Goal: Information Seeking & Learning: Learn about a topic

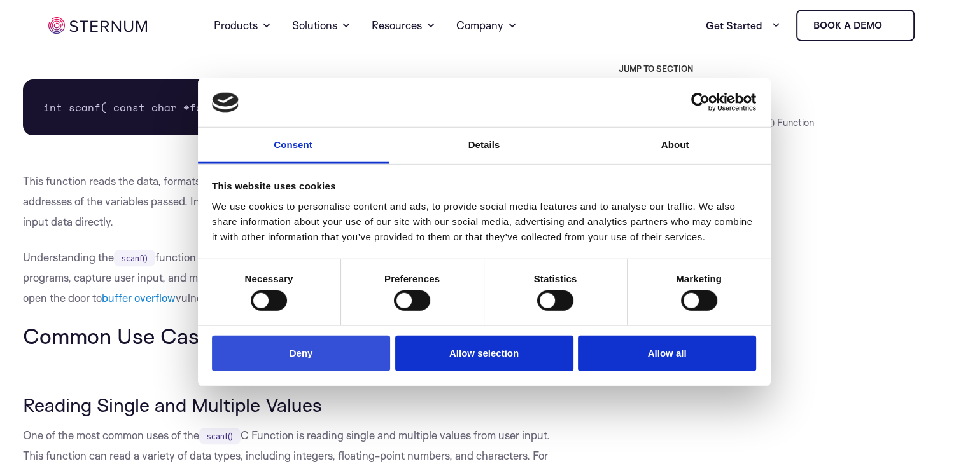
click at [295, 358] on button "Deny" at bounding box center [301, 353] width 178 height 36
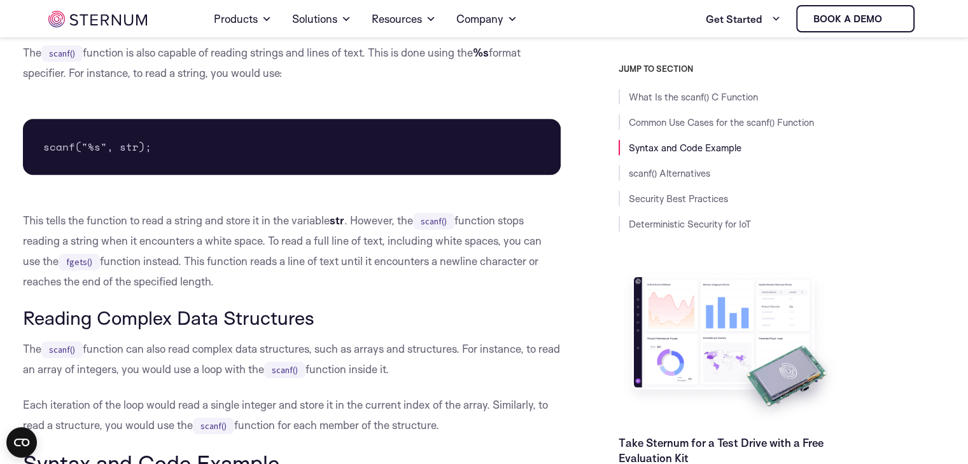
scroll to position [1136, 0]
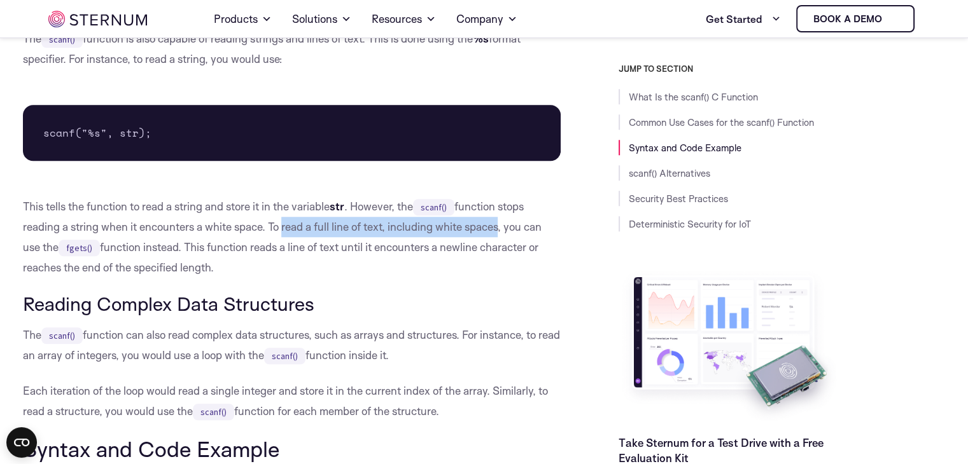
drag, startPoint x: 280, startPoint y: 226, endPoint x: 497, endPoint y: 225, distance: 217.0
click at [497, 225] on p "This tells the function to read a string and store it in the variable str . How…" at bounding box center [292, 237] width 538 height 81
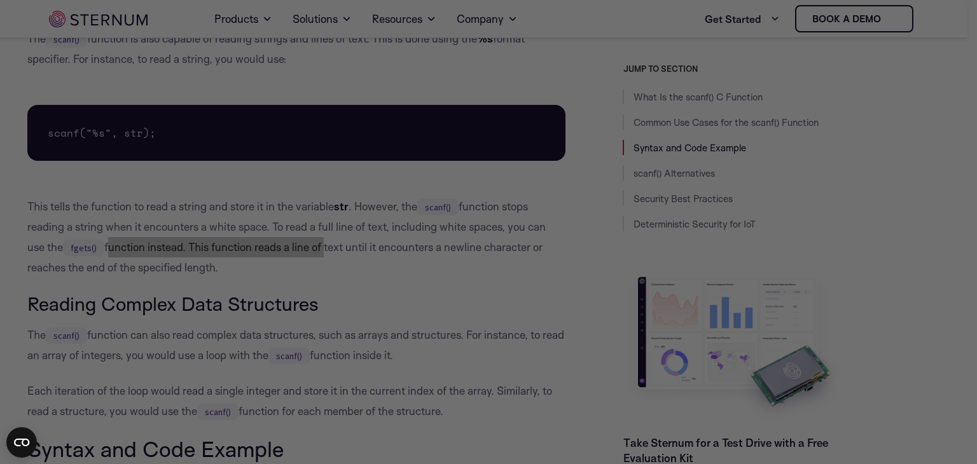
drag, startPoint x: 102, startPoint y: 248, endPoint x: 375, endPoint y: 253, distance: 272.4
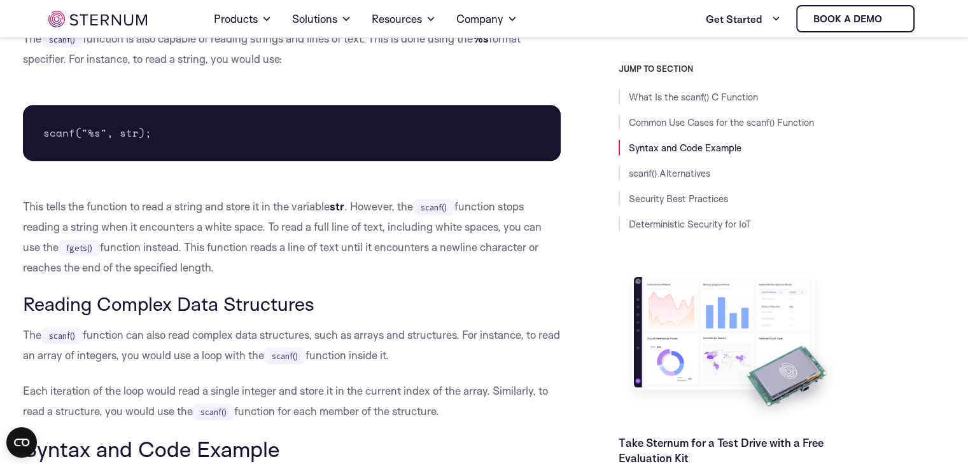
click at [295, 198] on p "This tells the function to read a string and store it in the variable str . How…" at bounding box center [292, 237] width 538 height 81
drag, startPoint x: 135, startPoint y: 130, endPoint x: 80, endPoint y: 130, distance: 54.7
click at [80, 130] on pre "scanf("%s", str);" at bounding box center [292, 133] width 538 height 56
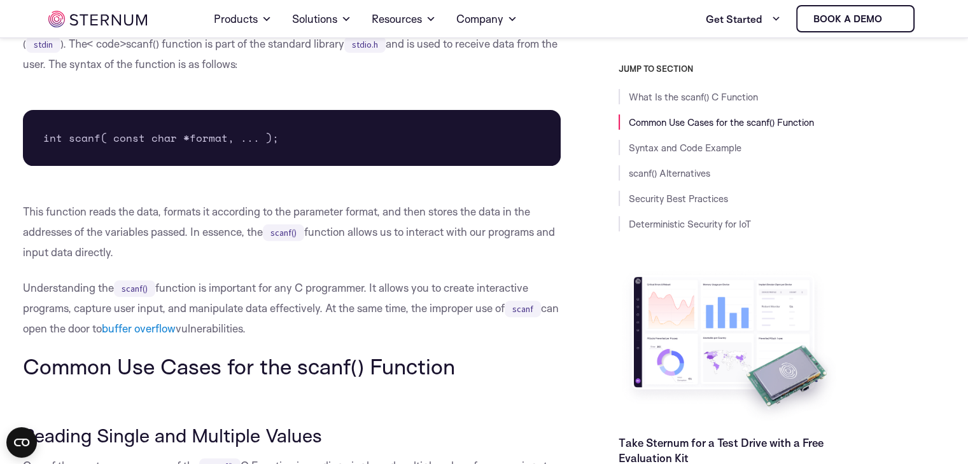
scroll to position [342, 0]
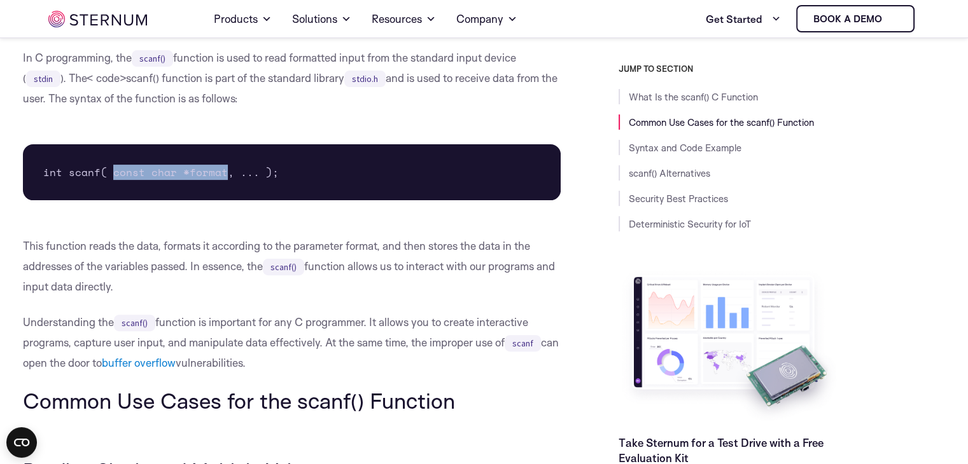
drag, startPoint x: 111, startPoint y: 171, endPoint x: 221, endPoint y: 171, distance: 110.1
click at [221, 171] on pre "int scanf( const char *format, ... );" at bounding box center [292, 172] width 538 height 56
click at [183, 171] on pre "int scanf( const char *format, ... );" at bounding box center [292, 172] width 538 height 56
drag, startPoint x: 148, startPoint y: 172, endPoint x: 178, endPoint y: 174, distance: 29.3
click at [178, 174] on pre "int scanf( const char *format, ... );" at bounding box center [292, 172] width 538 height 56
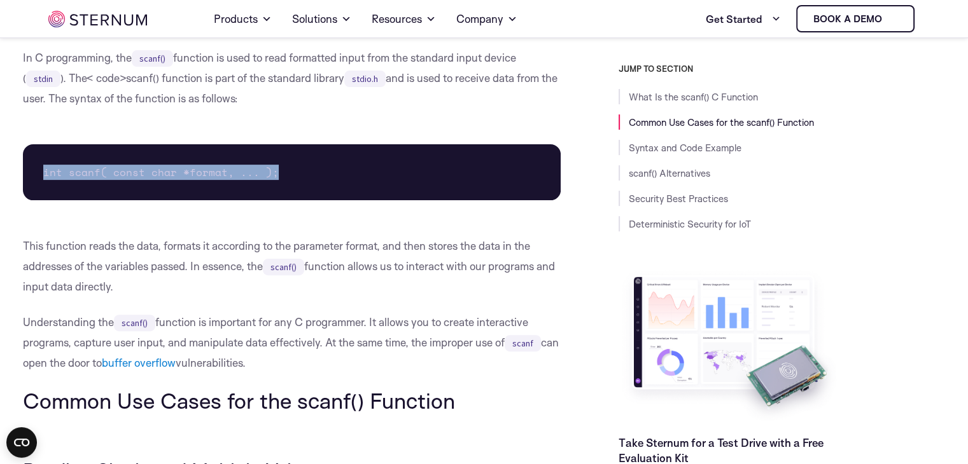
drag, startPoint x: 41, startPoint y: 168, endPoint x: 274, endPoint y: 175, distance: 233.6
click at [274, 175] on pre "int scanf( const char *format, ... );" at bounding box center [292, 172] width 538 height 56
click at [112, 174] on pre "int scanf( const char *format, ... );" at bounding box center [292, 172] width 538 height 56
drag, startPoint x: 112, startPoint y: 174, endPoint x: 221, endPoint y: 174, distance: 108.8
click at [221, 174] on pre "int scanf( const char *format, ... );" at bounding box center [292, 172] width 538 height 56
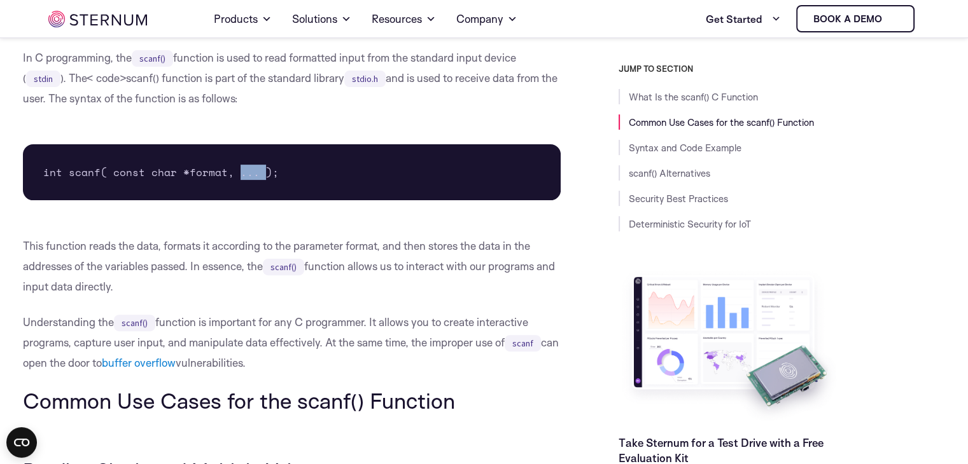
drag, startPoint x: 235, startPoint y: 174, endPoint x: 261, endPoint y: 174, distance: 26.7
click at [261, 174] on pre "int scanf( const char *format, ... );" at bounding box center [292, 172] width 538 height 56
click at [254, 180] on pre "int scanf( const char *format, ... );" at bounding box center [292, 172] width 538 height 56
drag, startPoint x: 254, startPoint y: 177, endPoint x: 237, endPoint y: 175, distance: 16.7
click at [237, 175] on pre "int scanf( const char *format, ... );" at bounding box center [292, 172] width 538 height 56
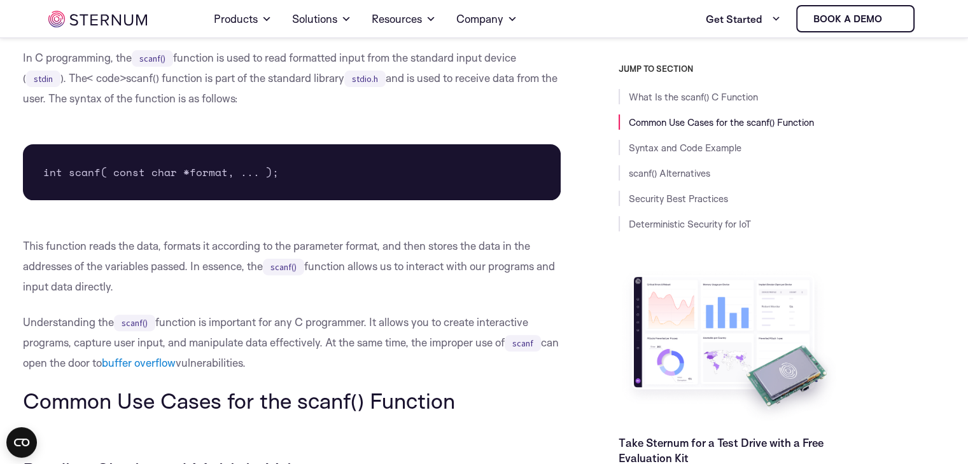
click at [260, 188] on pre "int scanf( const char *format, ... );" at bounding box center [292, 172] width 538 height 56
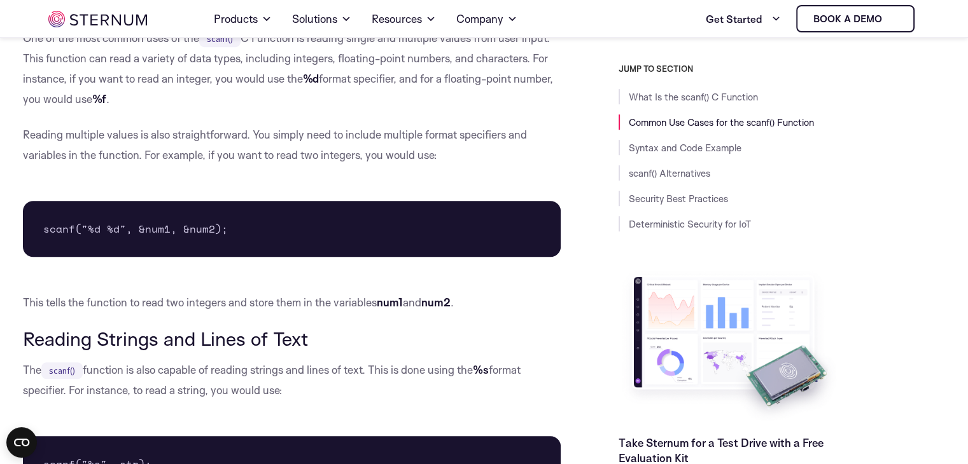
scroll to position [819, 0]
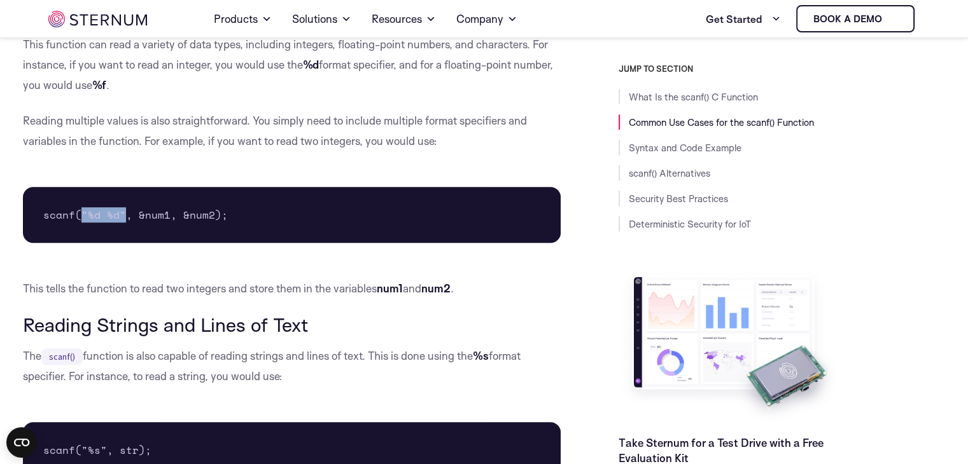
drag, startPoint x: 81, startPoint y: 212, endPoint x: 122, endPoint y: 214, distance: 40.8
click at [122, 214] on pre "scanf("%d %d", &num1, &num2);" at bounding box center [292, 215] width 538 height 56
drag, startPoint x: 149, startPoint y: 214, endPoint x: 220, endPoint y: 213, distance: 71.3
click at [220, 213] on pre "scanf("%d %d", &num1, &num2);" at bounding box center [292, 215] width 538 height 56
click at [211, 221] on pre "scanf("%d %d", &num1, &num2);" at bounding box center [292, 215] width 538 height 56
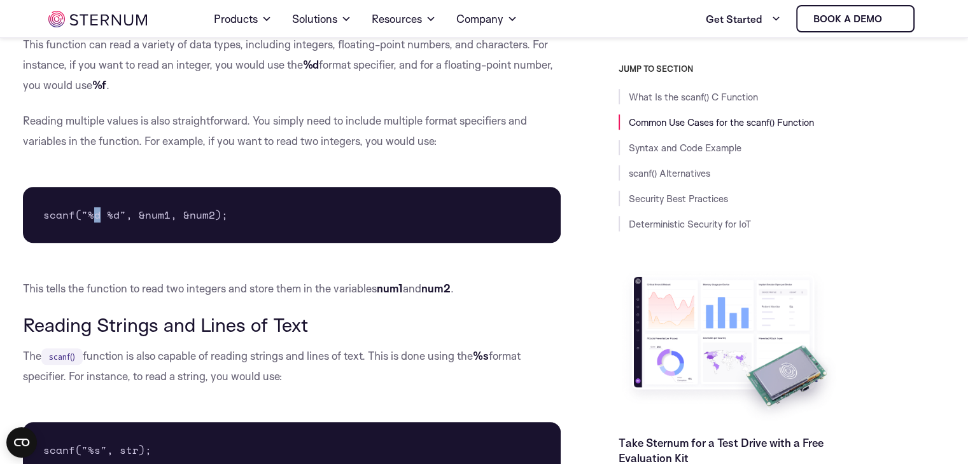
click at [97, 213] on pre "scanf("%d %d", &num1, &num2);" at bounding box center [292, 215] width 538 height 56
drag, startPoint x: 144, startPoint y: 212, endPoint x: 139, endPoint y: 216, distance: 6.8
click at [139, 216] on pre "scanf("%d %d", &num1, &num2);" at bounding box center [292, 215] width 538 height 56
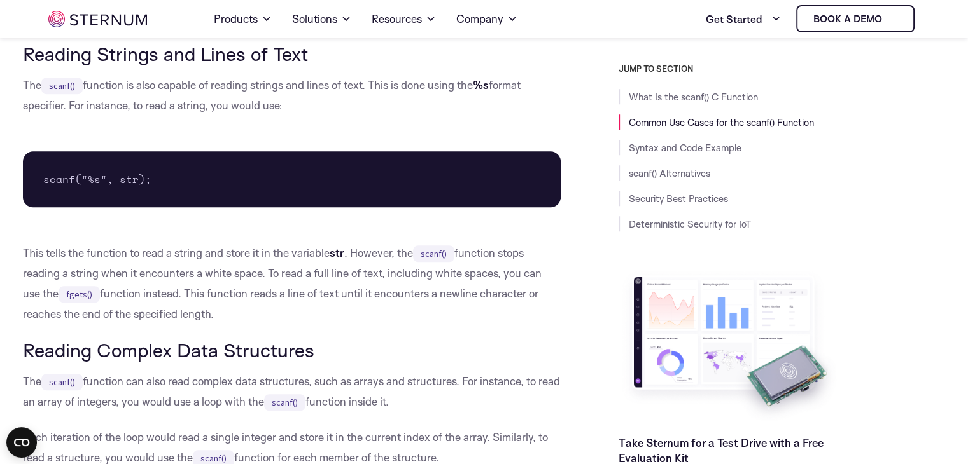
scroll to position [1097, 0]
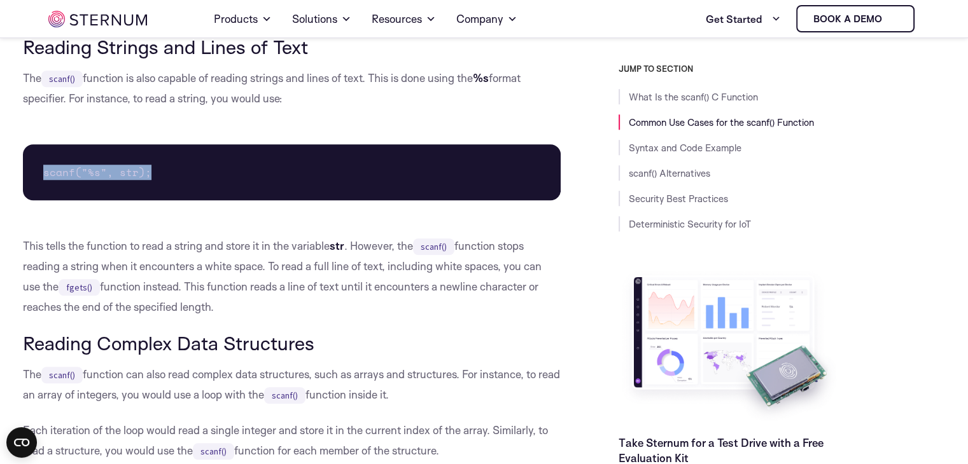
drag, startPoint x: 43, startPoint y: 171, endPoint x: 151, endPoint y: 170, distance: 107.5
click at [151, 170] on pre "scanf("%s", str);" at bounding box center [292, 172] width 538 height 56
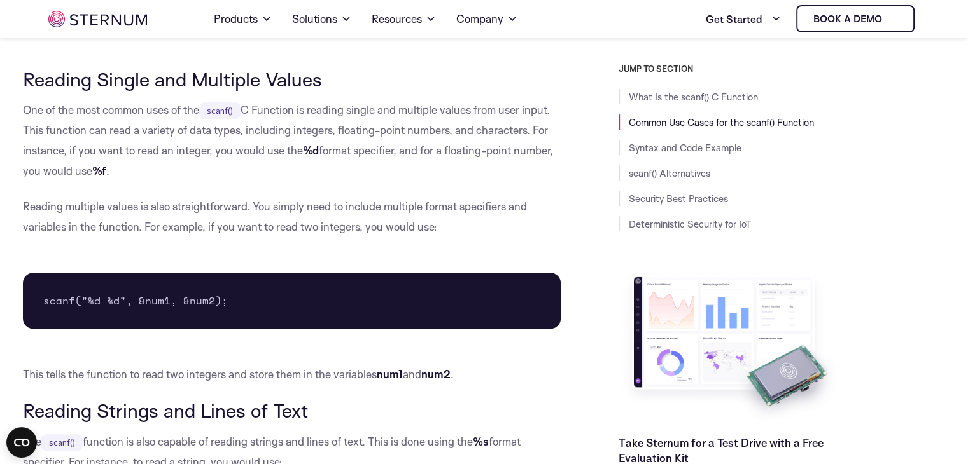
scroll to position [720, 0]
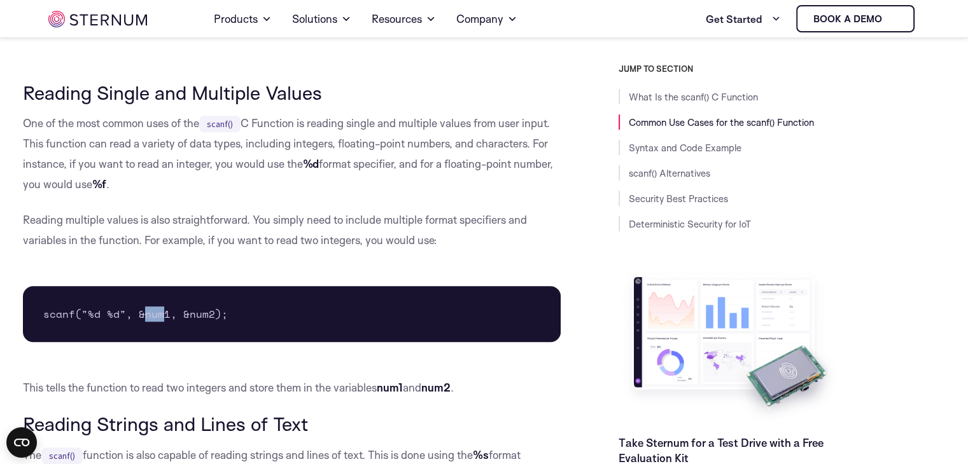
drag, startPoint x: 143, startPoint y: 315, endPoint x: 164, endPoint y: 315, distance: 20.4
click at [164, 315] on pre "scanf("%d %d", &num1, &num2);" at bounding box center [292, 314] width 538 height 56
click at [153, 316] on pre "scanf("%d %d", &num1, &num2);" at bounding box center [292, 314] width 538 height 56
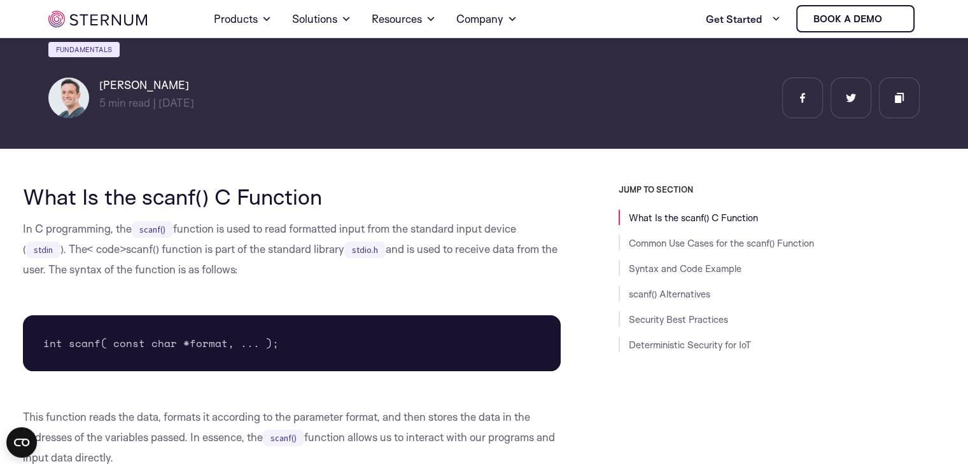
scroll to position [165, 0]
